Goal: Task Accomplishment & Management: Use online tool/utility

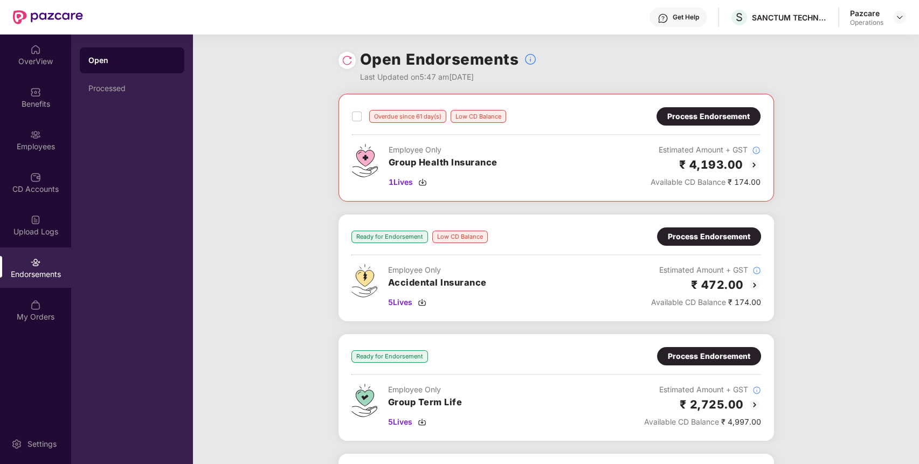
click at [349, 64] on img at bounding box center [347, 60] width 11 height 11
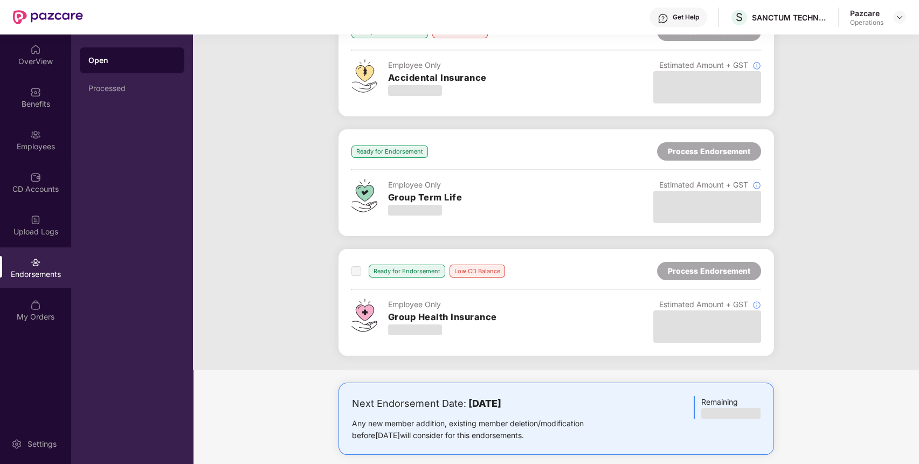
scroll to position [216, 0]
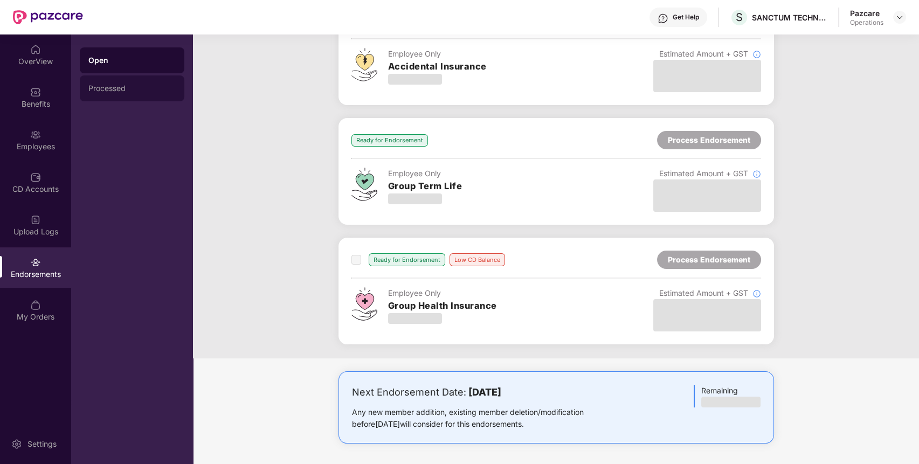
click at [133, 92] on div "Processed" at bounding box center [131, 88] width 87 height 9
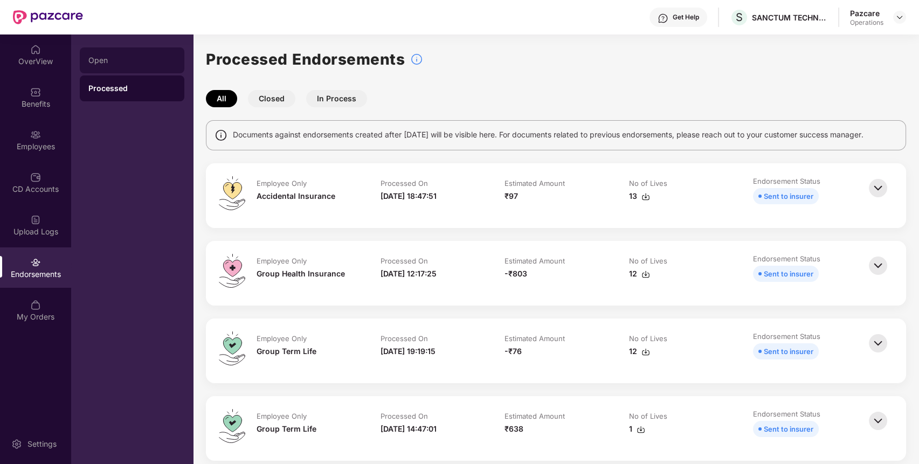
click at [129, 61] on div "Open" at bounding box center [131, 60] width 87 height 9
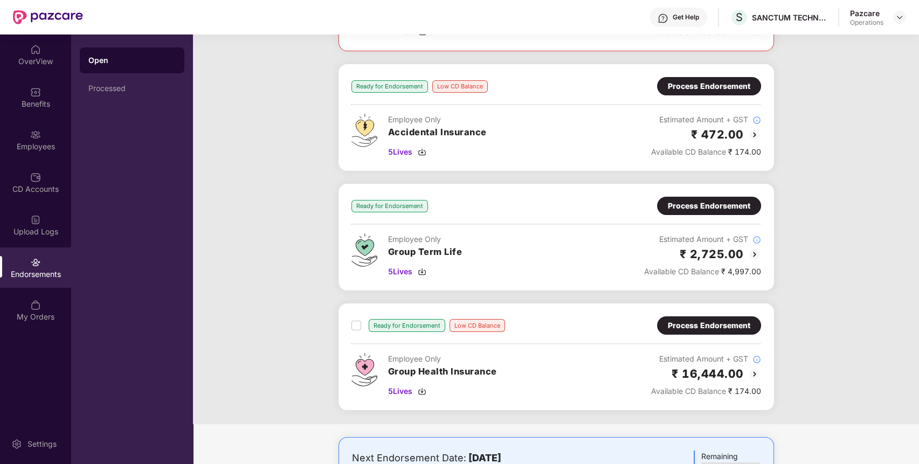
scroll to position [156, 0]
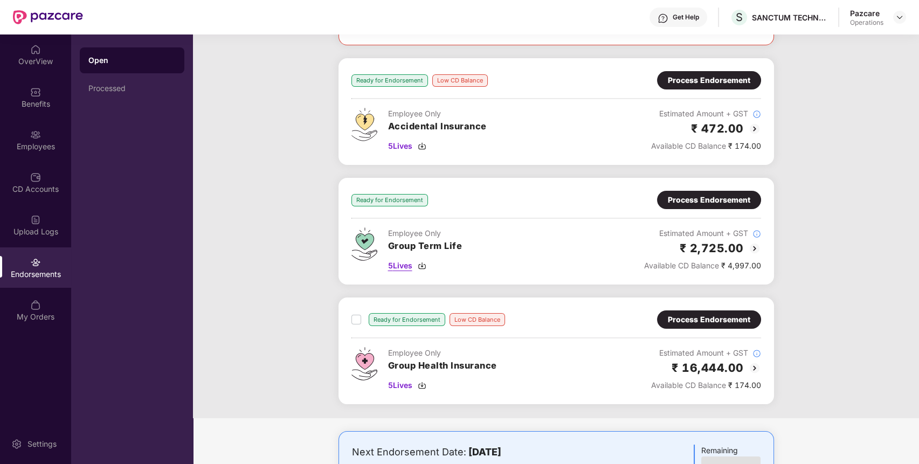
click at [393, 265] on span "5 Lives" at bounding box center [400, 266] width 24 height 12
click at [681, 203] on div "Process Endorsement" at bounding box center [709, 200] width 82 height 12
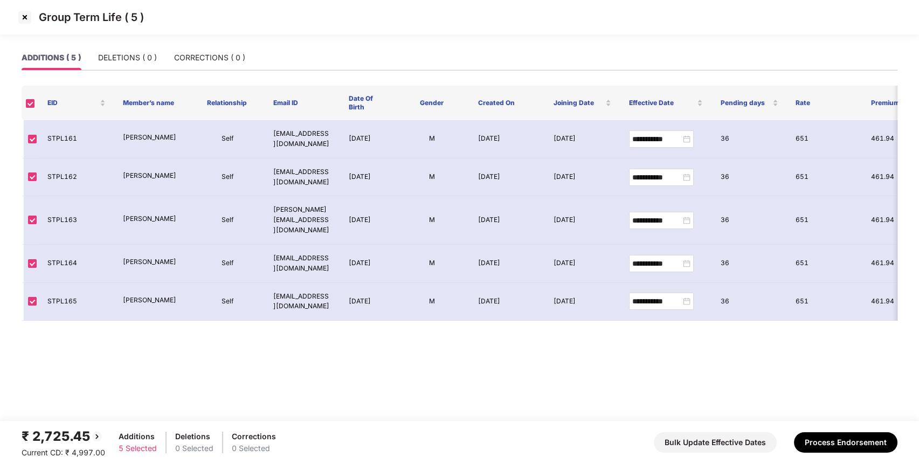
drag, startPoint x: 600, startPoint y: 191, endPoint x: 538, endPoint y: 326, distance: 149.0
click at [845, 447] on button "Process Endorsement" at bounding box center [845, 442] width 103 height 20
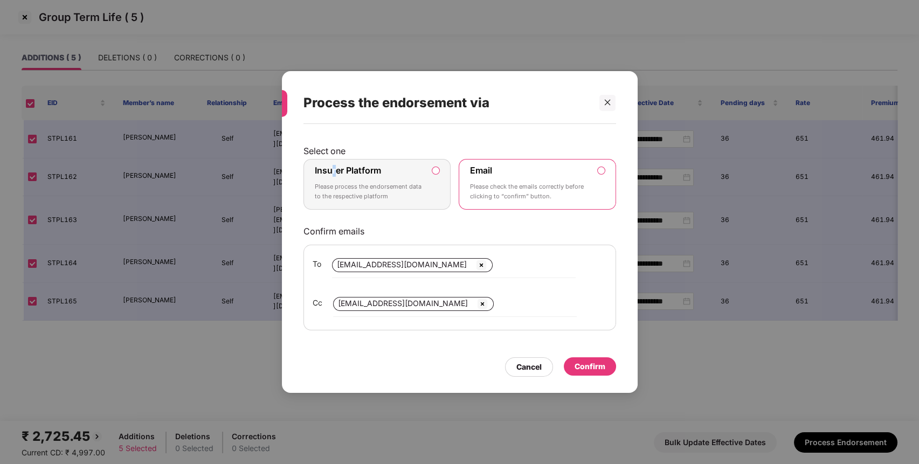
click at [333, 176] on div "Insurer Platform Please process the endorsement data to the respective platform" at bounding box center [370, 184] width 110 height 39
click at [379, 186] on p "Please process the endorsement data to the respective platform" at bounding box center [370, 191] width 110 height 19
click at [441, 178] on label "Insurer Platform Please process the endorsement data to the respective platform" at bounding box center [377, 184] width 148 height 51
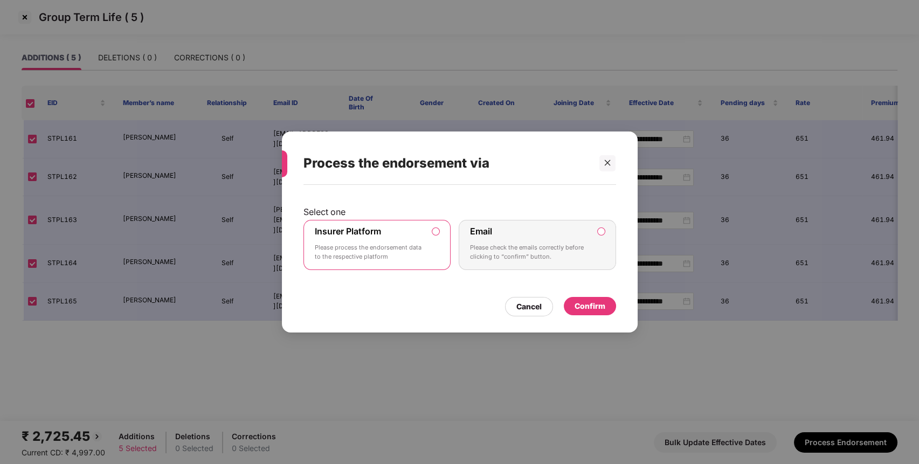
click at [602, 314] on div "Confirm" at bounding box center [590, 306] width 52 height 18
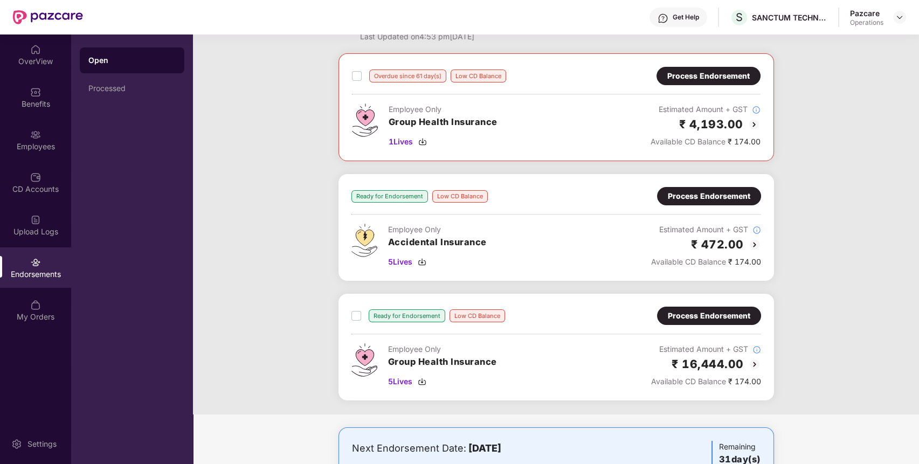
scroll to position [0, 0]
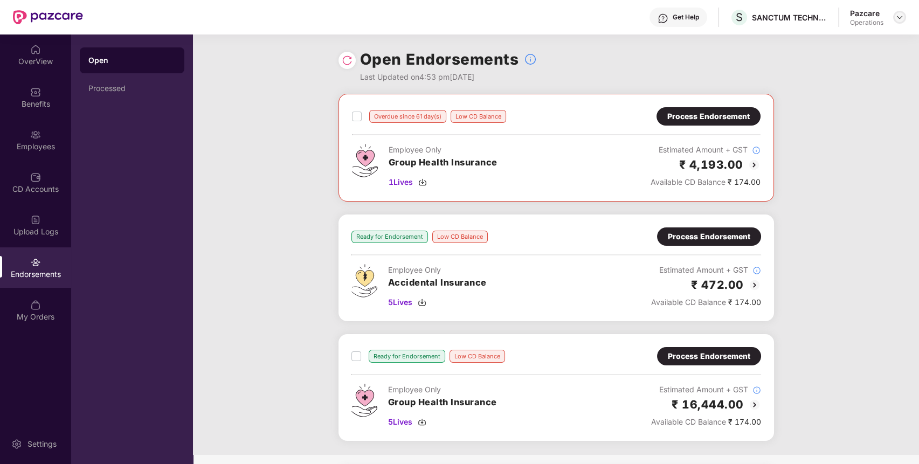
click at [900, 17] on img at bounding box center [899, 17] width 9 height 9
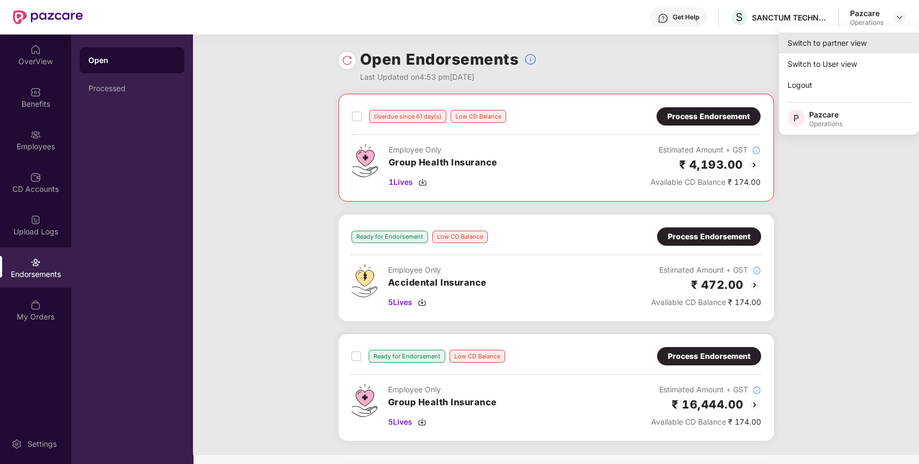
click at [847, 39] on div "Switch to partner view" at bounding box center [849, 42] width 140 height 21
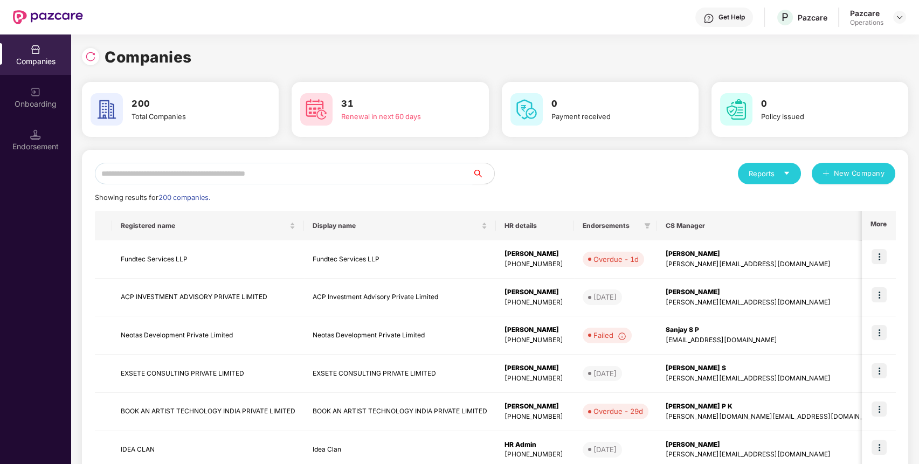
click at [397, 179] on input "text" at bounding box center [284, 174] width 378 height 22
paste input "**********"
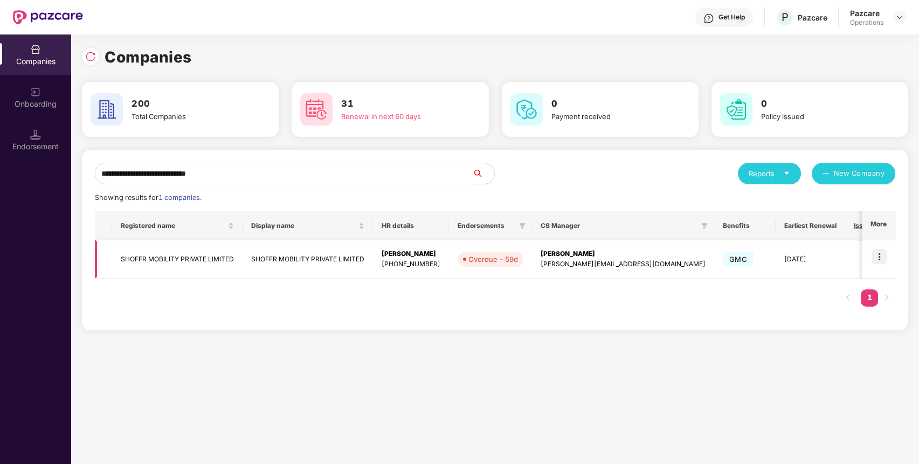
type input "**********"
click at [879, 251] on img at bounding box center [878, 256] width 15 height 15
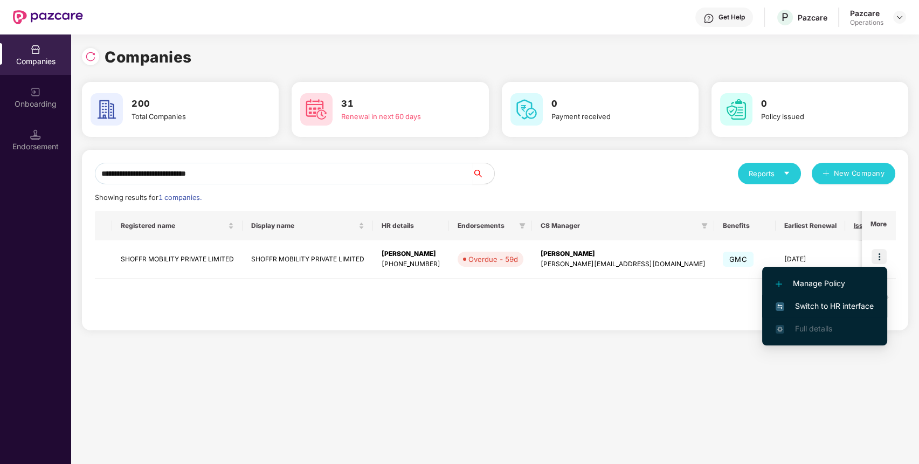
click at [838, 300] on span "Switch to HR interface" at bounding box center [824, 306] width 98 height 12
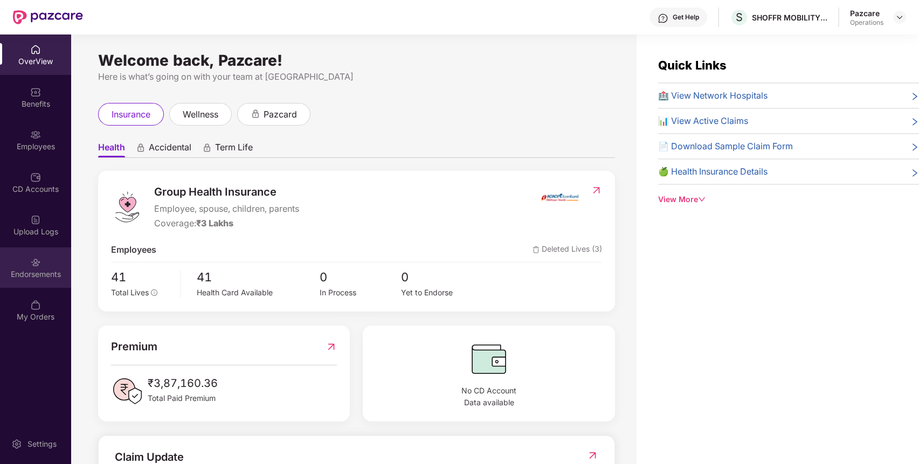
click at [35, 272] on div "Endorsements" at bounding box center [35, 274] width 71 height 11
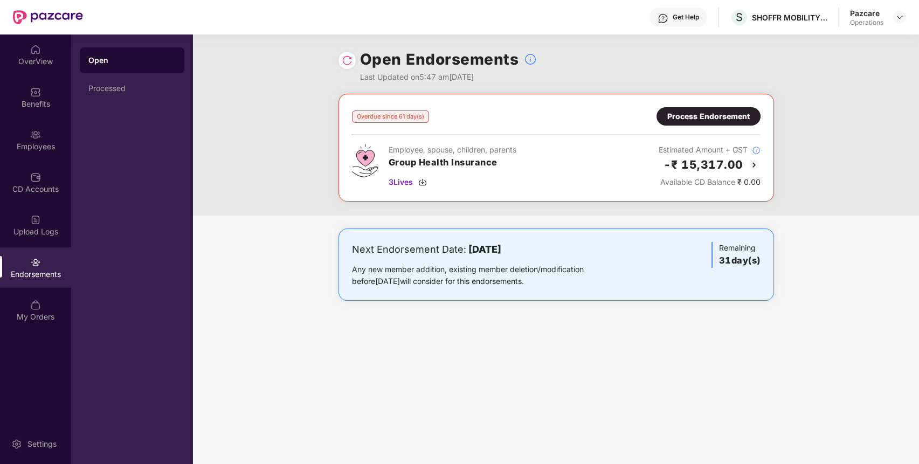
click at [733, 122] on div "Process Endorsement" at bounding box center [708, 116] width 82 height 12
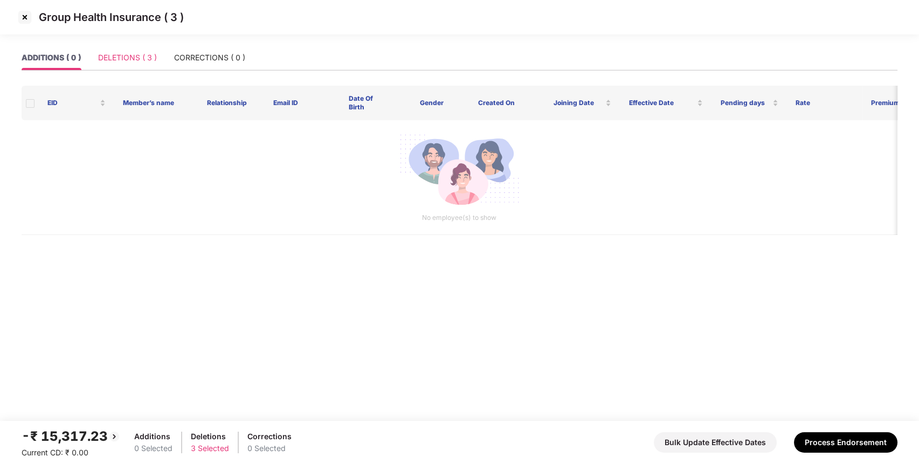
click at [136, 50] on div "DELETIONS ( 3 )" at bounding box center [127, 57] width 59 height 25
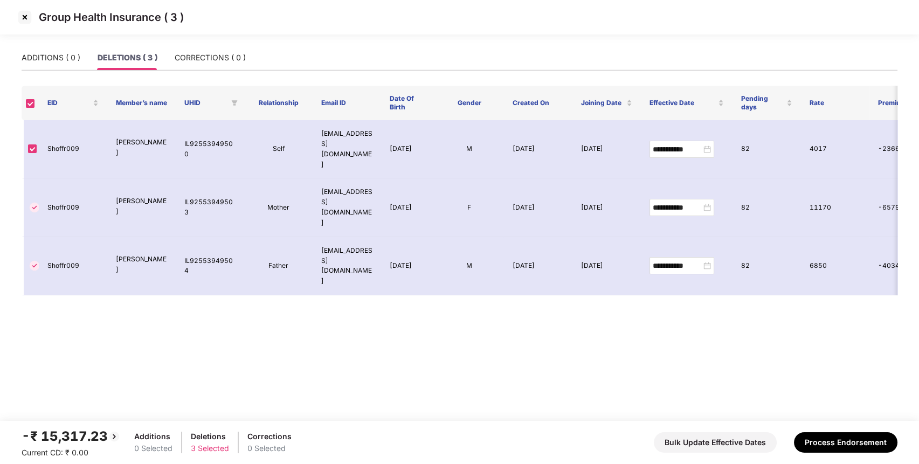
click at [26, 19] on img at bounding box center [24, 17] width 17 height 17
